Goal: Task Accomplishment & Management: Manage account settings

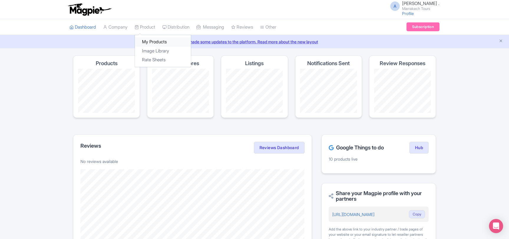
click at [154, 41] on link "My Products" at bounding box center [163, 41] width 56 height 9
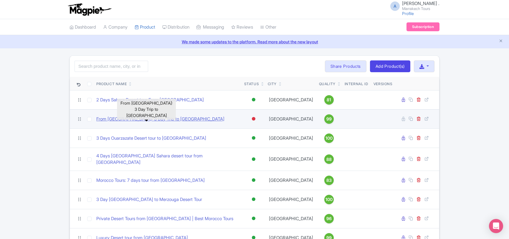
click at [182, 121] on link "From [GEOGRAPHIC_DATA]: 3 Day Trip to [GEOGRAPHIC_DATA]" at bounding box center [160, 119] width 128 height 7
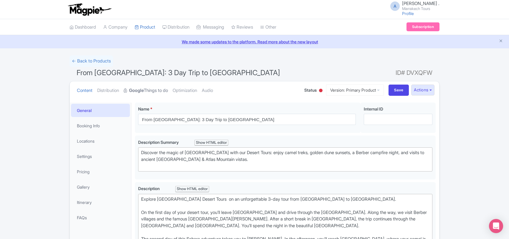
click at [151, 89] on link "Google Things to do" at bounding box center [146, 90] width 44 height 19
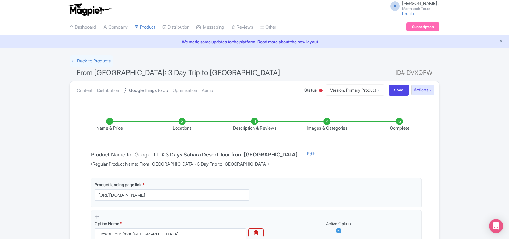
scroll to position [111, 0]
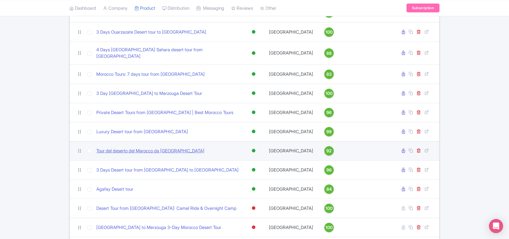
scroll to position [96, 0]
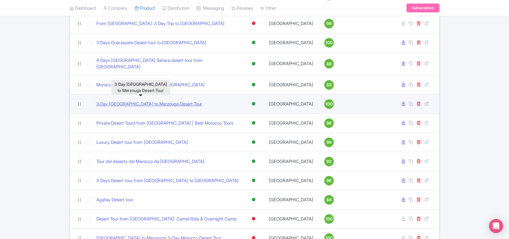
click at [176, 101] on link "3 Day [GEOGRAPHIC_DATA] to Merzouga Desert Tour" at bounding box center [149, 104] width 106 height 7
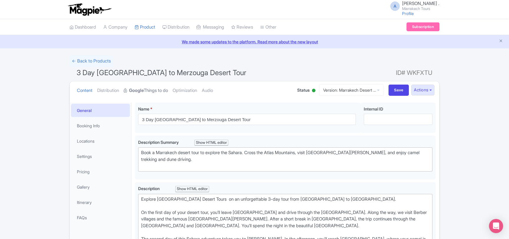
click at [157, 91] on link "Google Things to do" at bounding box center [146, 90] width 44 height 19
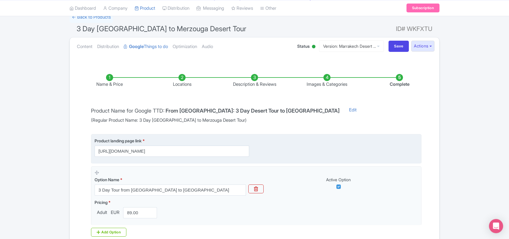
scroll to position [32, 0]
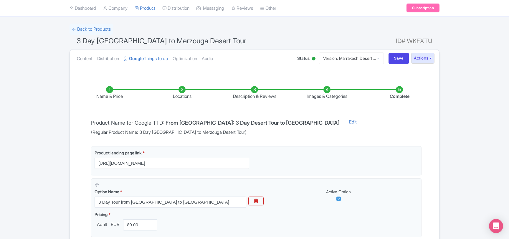
click at [329, 94] on li "Images & Categories" at bounding box center [327, 93] width 73 height 14
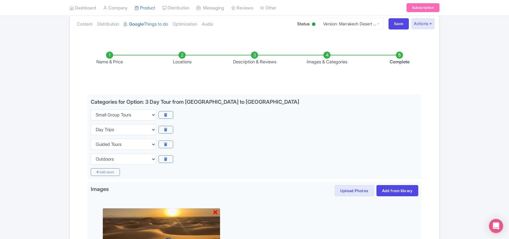
scroll to position [64, 0]
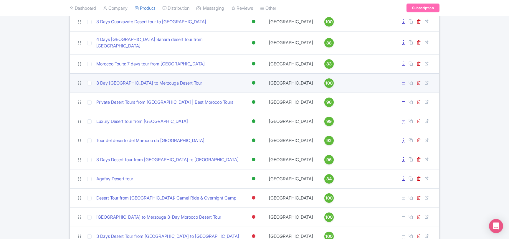
scroll to position [127, 0]
